Goal: Information Seeking & Learning: Learn about a topic

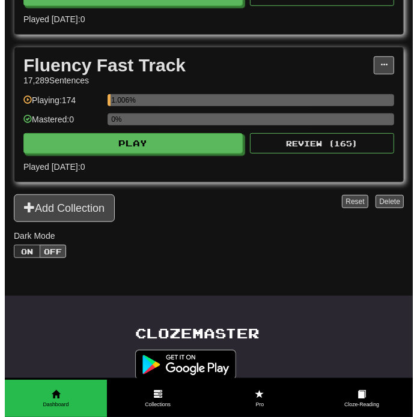
scroll to position [367, 0]
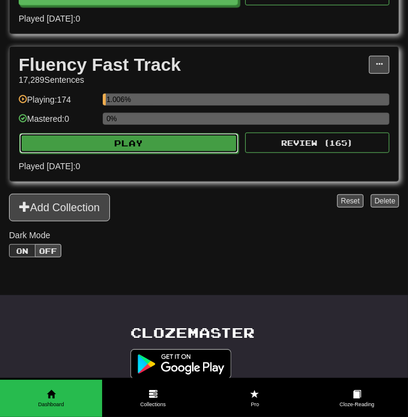
click at [155, 154] on button "Play" at bounding box center [128, 143] width 219 height 20
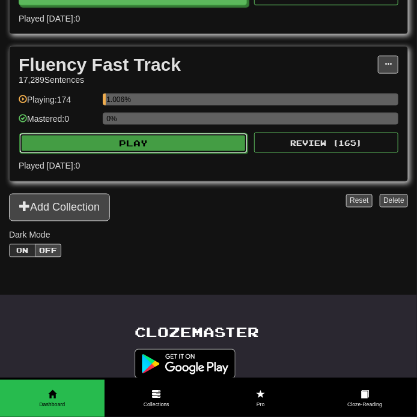
select select "**"
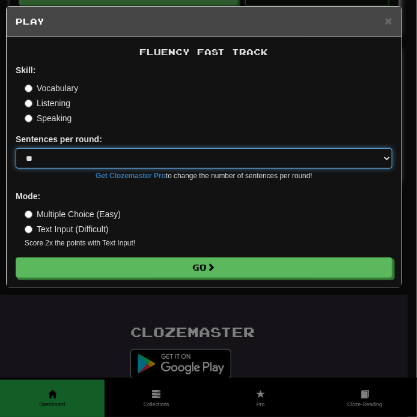
click at [159, 152] on select "* ** ** ** ** ** *** ********" at bounding box center [204, 158] width 376 height 20
click at [134, 158] on select "* ** ** ** ** ** *** ********" at bounding box center [204, 158] width 376 height 20
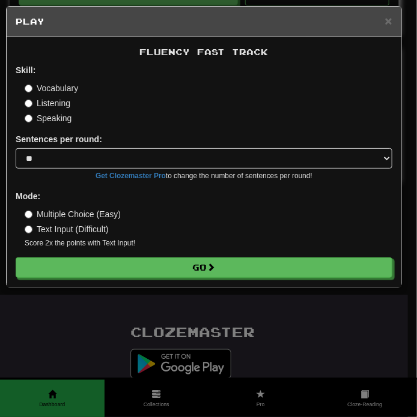
click at [58, 219] on label "Multiple Choice (Easy)" at bounding box center [73, 214] width 96 height 12
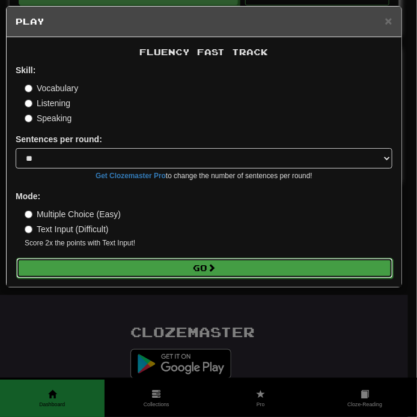
click at [142, 268] on button "Go" at bounding box center [204, 268] width 376 height 20
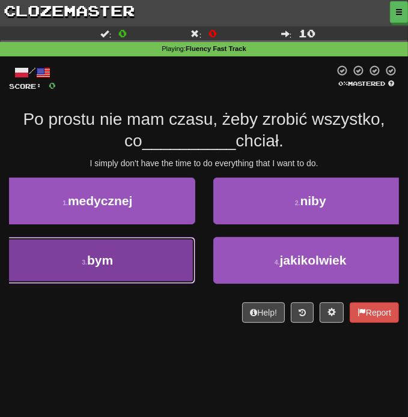
click at [142, 263] on button "3 . bym" at bounding box center [97, 260] width 195 height 47
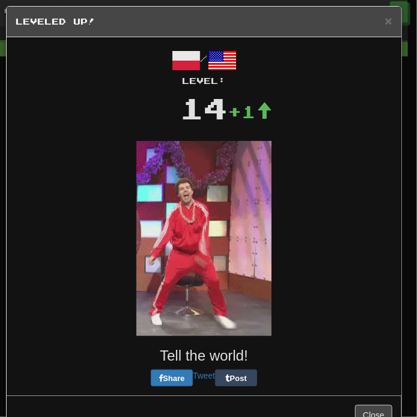
drag, startPoint x: 151, startPoint y: 260, endPoint x: 254, endPoint y: 229, distance: 107.8
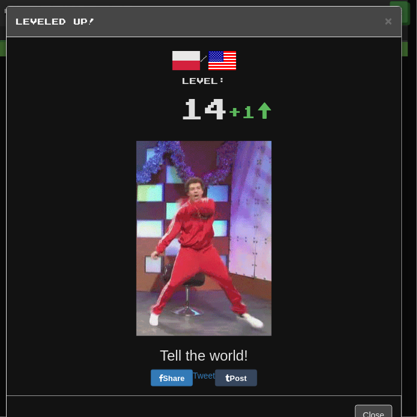
click at [254, 229] on div "× Leveled Up! / Level: 14 +1 Tell the world! Share Tweet Post Close" at bounding box center [204, 220] width 396 height 429
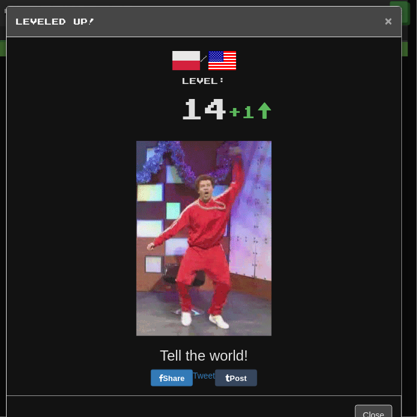
click at [385, 25] on span "×" at bounding box center [388, 21] width 7 height 14
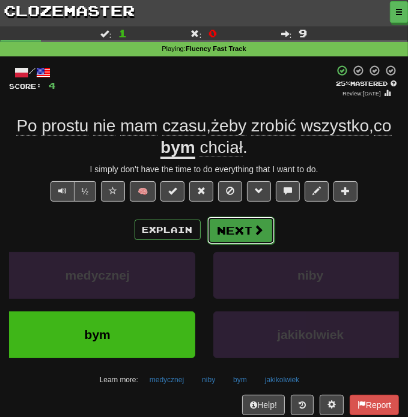
click at [216, 224] on button "Next" at bounding box center [240, 231] width 67 height 28
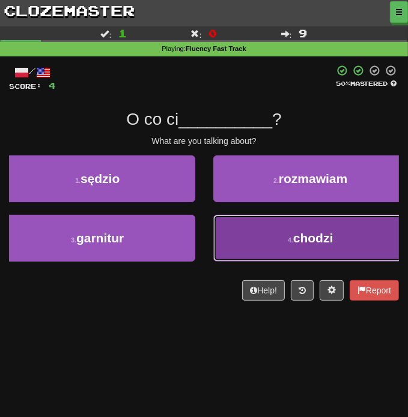
click at [254, 246] on button "4 . [GEOGRAPHIC_DATA]" at bounding box center [310, 238] width 195 height 47
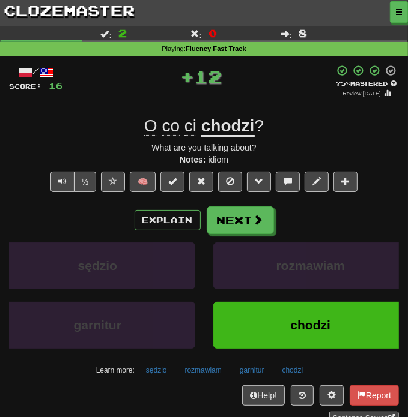
click at [253, 206] on div "Explain Next" at bounding box center [204, 220] width 390 height 28
click at [245, 217] on button "Next" at bounding box center [240, 221] width 67 height 28
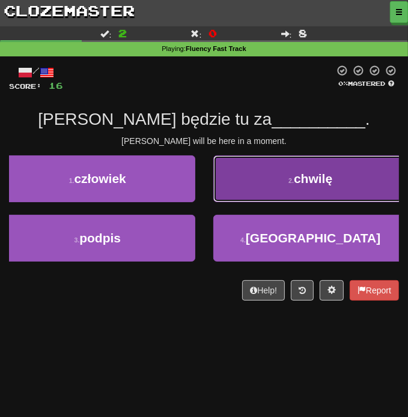
click at [286, 190] on button "2 . chwilę" at bounding box center [310, 178] width 195 height 47
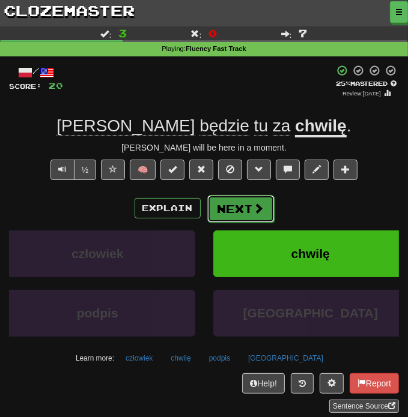
click at [241, 212] on button "Next" at bounding box center [240, 209] width 67 height 28
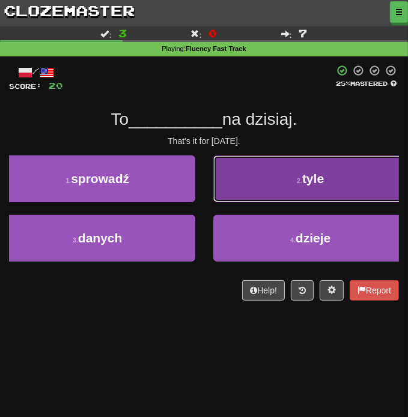
click at [226, 191] on button "2 . tyle" at bounding box center [310, 178] width 195 height 47
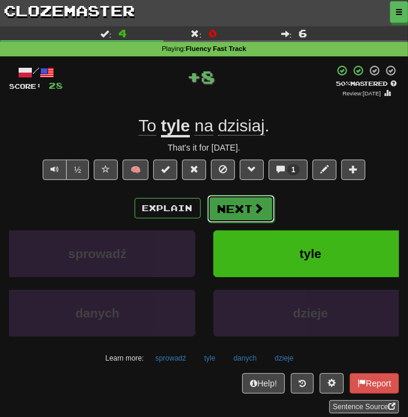
click at [232, 209] on button "Next" at bounding box center [240, 209] width 67 height 28
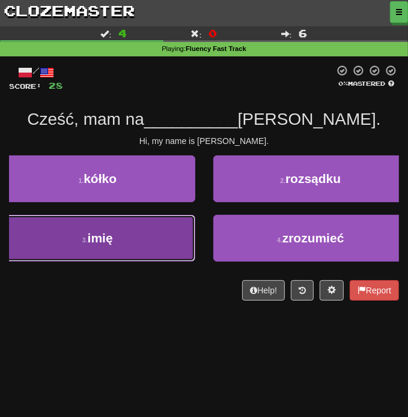
click at [148, 252] on button "3 . imię" at bounding box center [97, 238] width 195 height 47
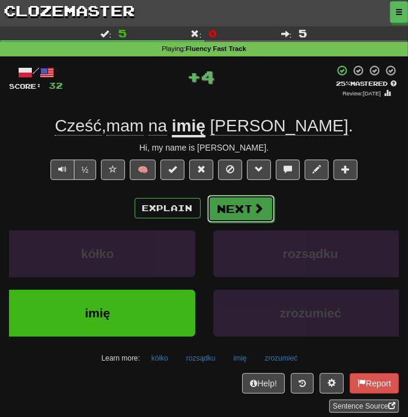
click at [235, 206] on button "Next" at bounding box center [240, 209] width 67 height 28
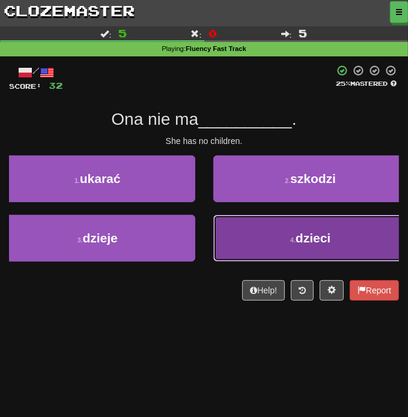
click at [279, 226] on button "4 . dzieci" at bounding box center [310, 238] width 195 height 47
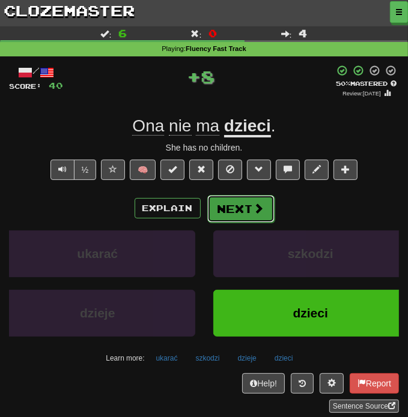
click at [253, 215] on button "Next" at bounding box center [240, 209] width 67 height 28
